Goal: Task Accomplishment & Management: Manage account settings

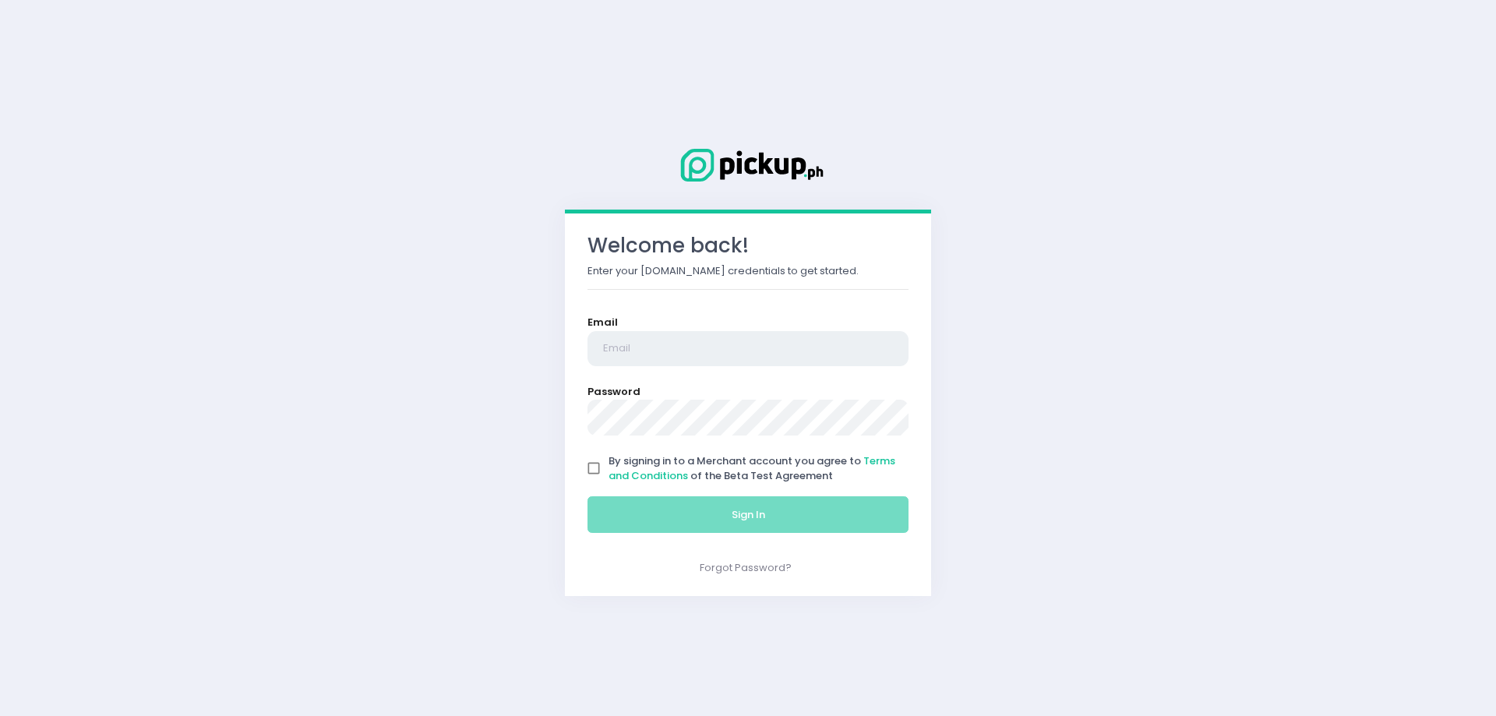
type input "[EMAIL_ADDRESS][DOMAIN_NAME]"
click at [596, 467] on input "By signing in to a Merchant account you agree to Terms and Conditions of the Be…" at bounding box center [594, 468] width 30 height 30
checkbox input "true"
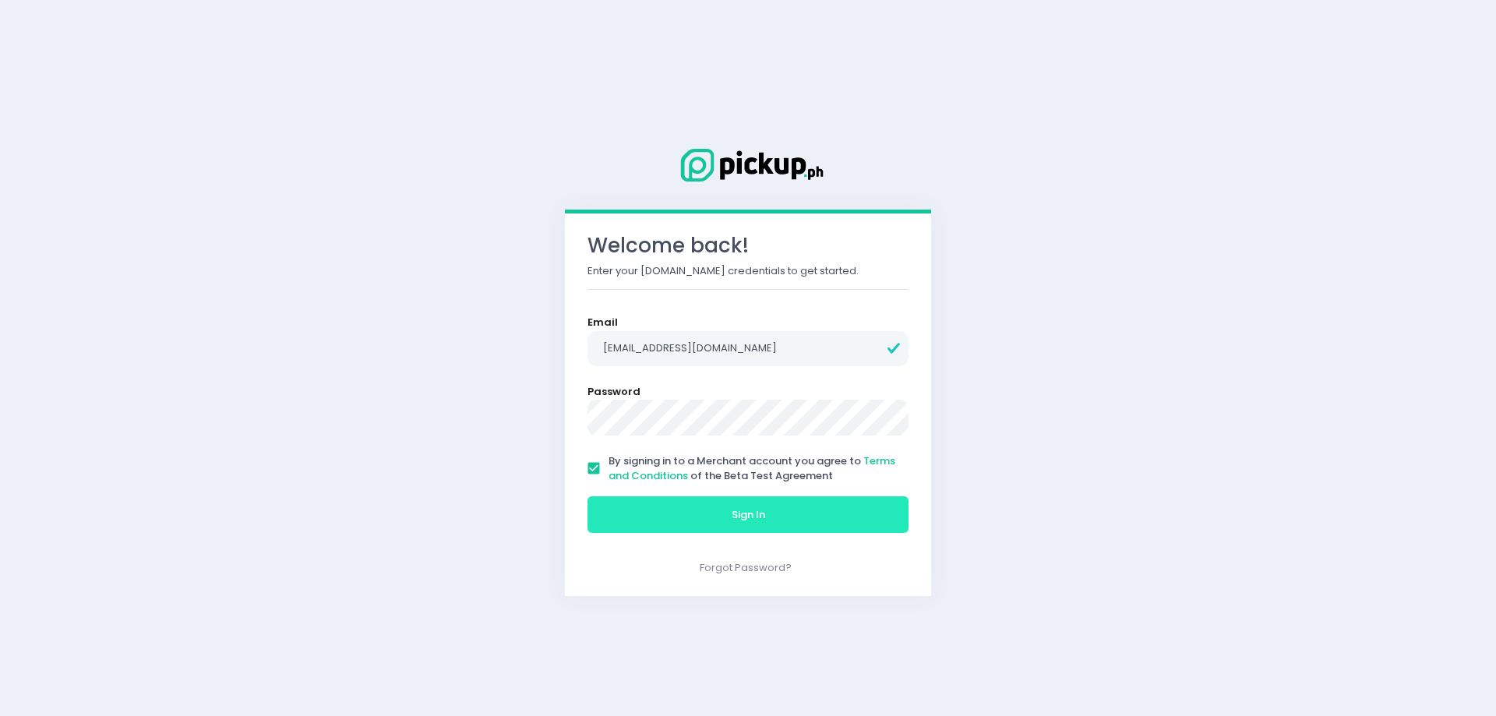
click at [624, 520] on button "Sign In" at bounding box center [747, 514] width 321 height 37
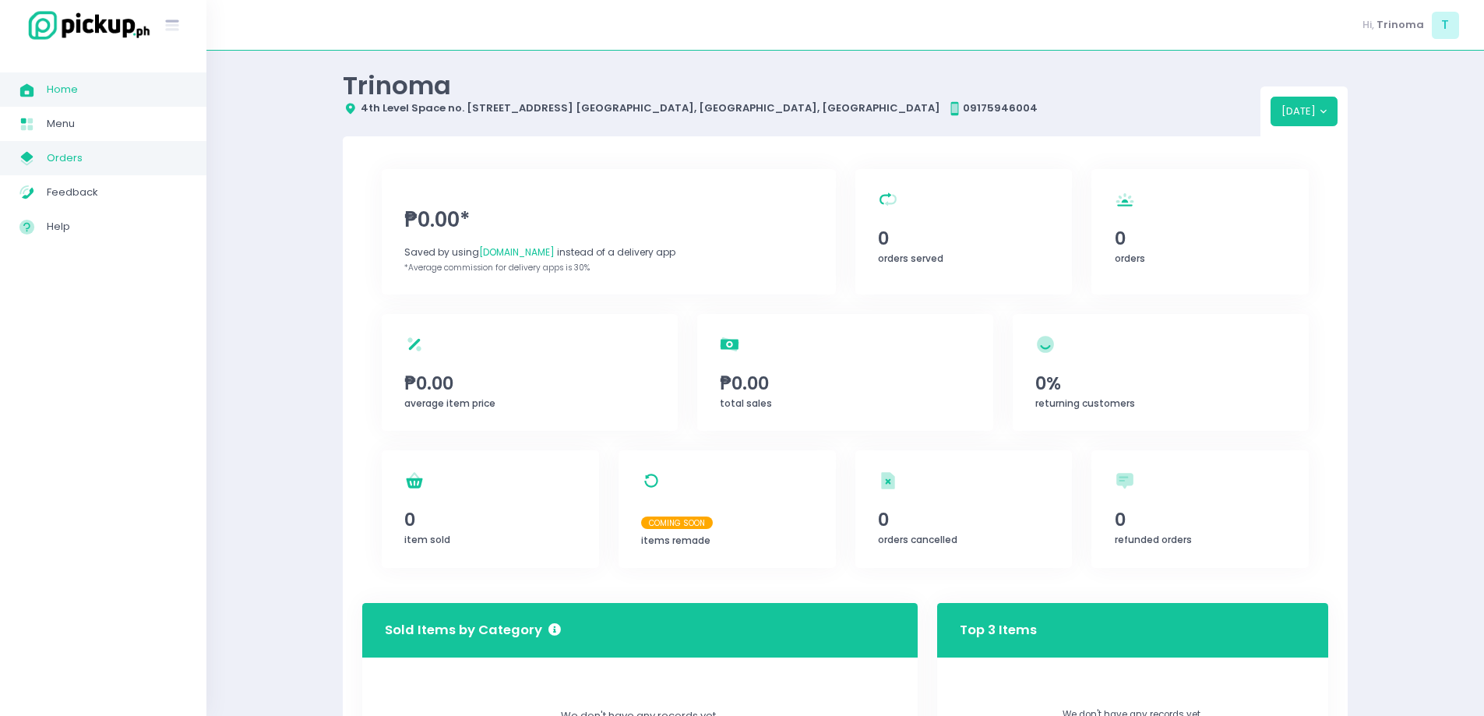
click at [51, 152] on span "Orders" at bounding box center [117, 158] width 140 height 20
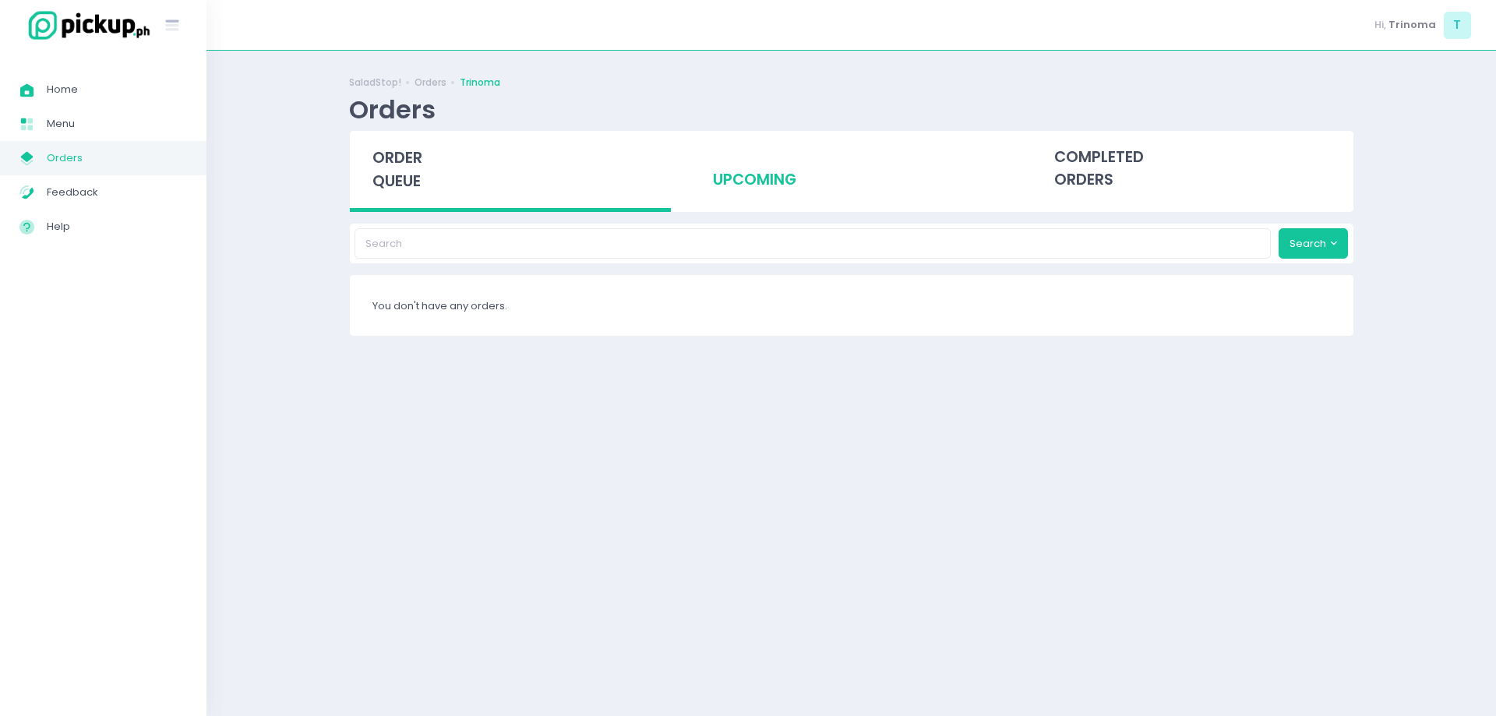
click at [760, 164] on div "upcoming" at bounding box center [851, 169] width 322 height 76
